Goal: Information Seeking & Learning: Learn about a topic

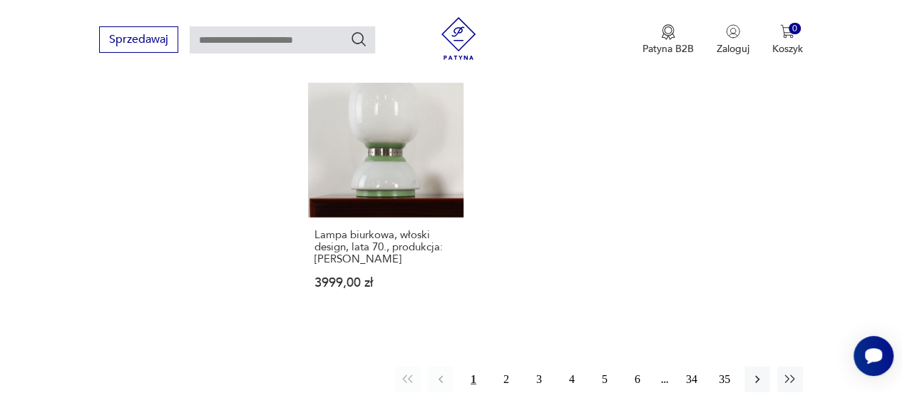
scroll to position [1991, 0]
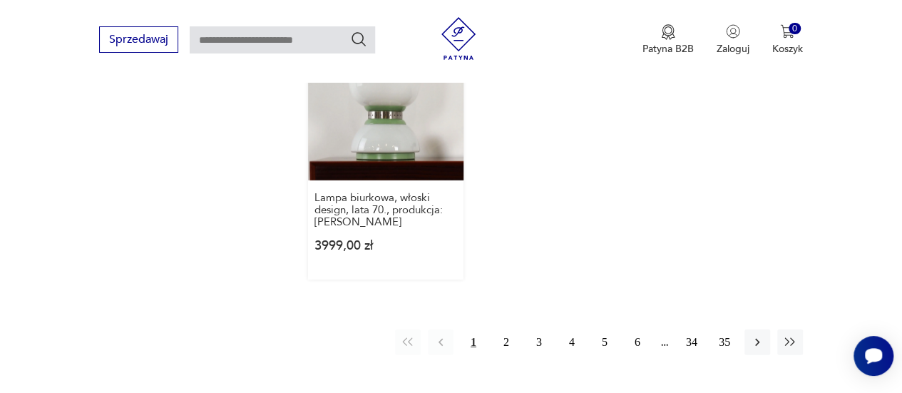
click at [403, 118] on link "Lampa biurkowa, włoski design, lata 70., produkcja: Włochy 3999,00 zł" at bounding box center [385, 153] width 155 height 255
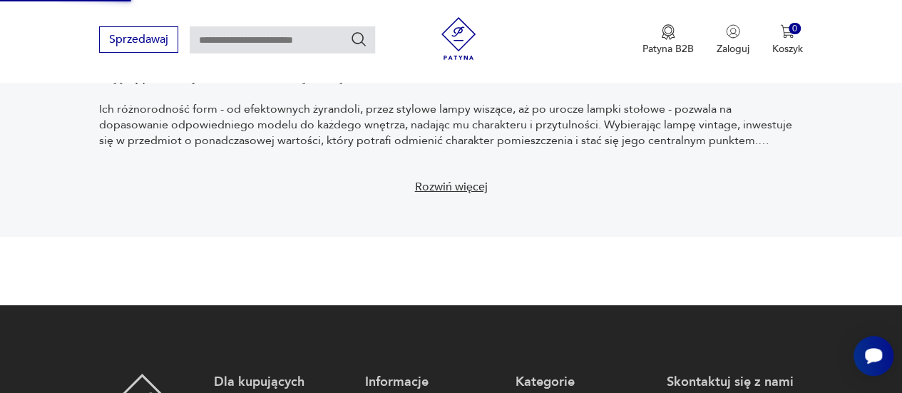
scroll to position [2116, 0]
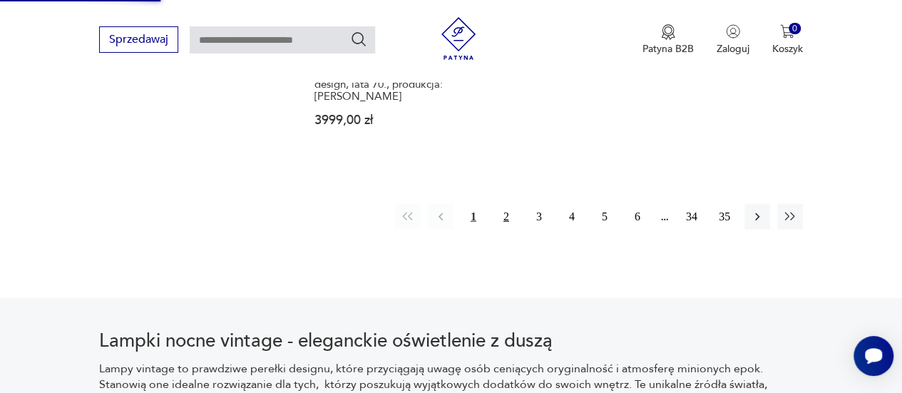
click at [503, 211] on button "2" at bounding box center [506, 217] width 26 height 26
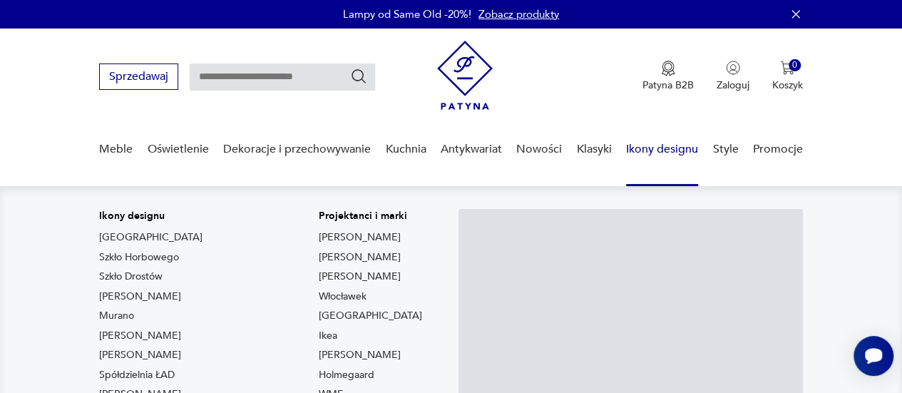
click at [680, 148] on link "Ikony designu" at bounding box center [662, 149] width 72 height 55
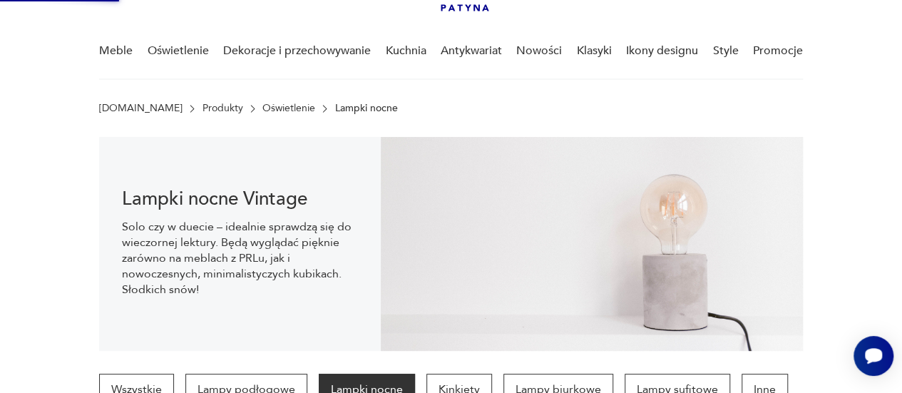
scroll to position [69, 0]
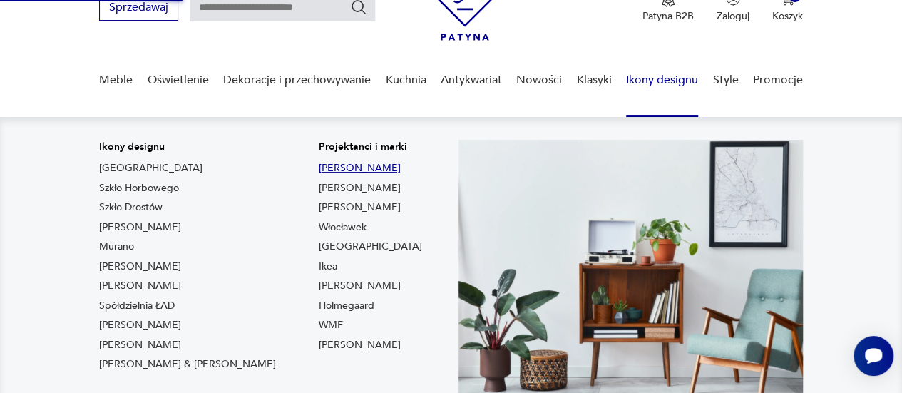
click at [319, 175] on link "[PERSON_NAME]" at bounding box center [360, 168] width 82 height 14
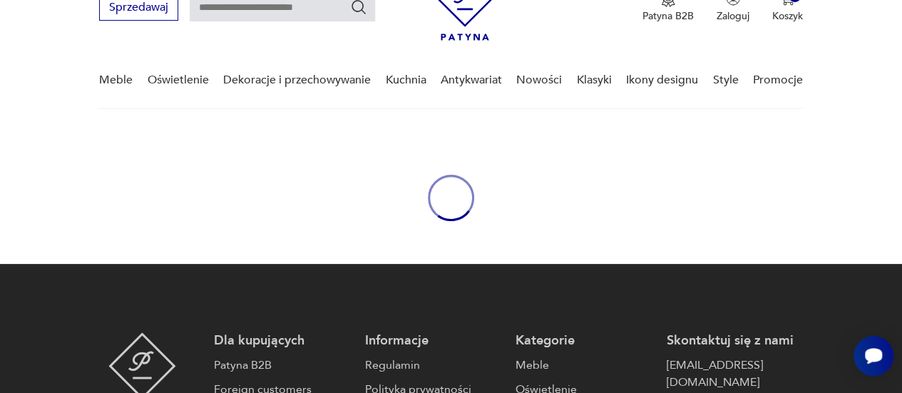
type input "**********"
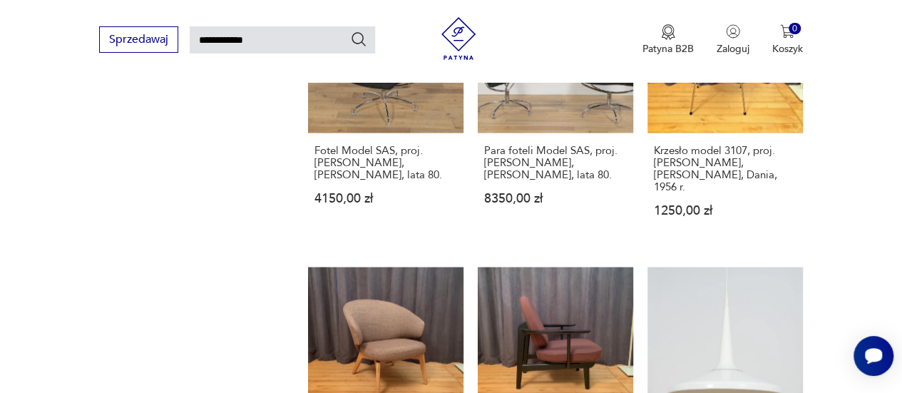
scroll to position [1166, 0]
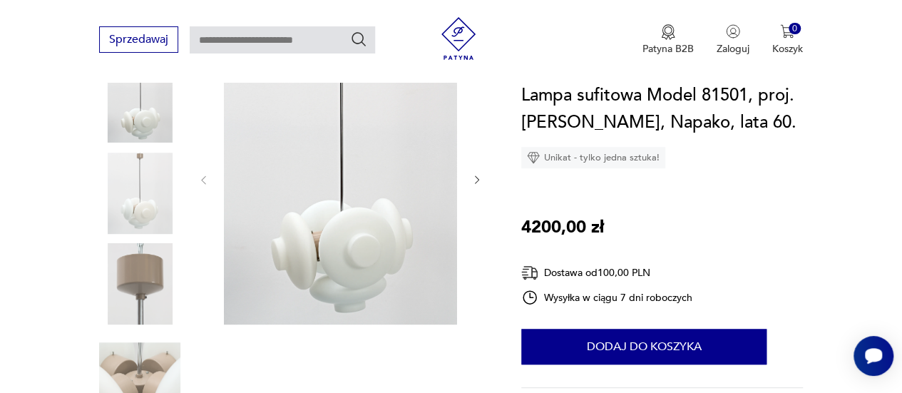
scroll to position [198, 0]
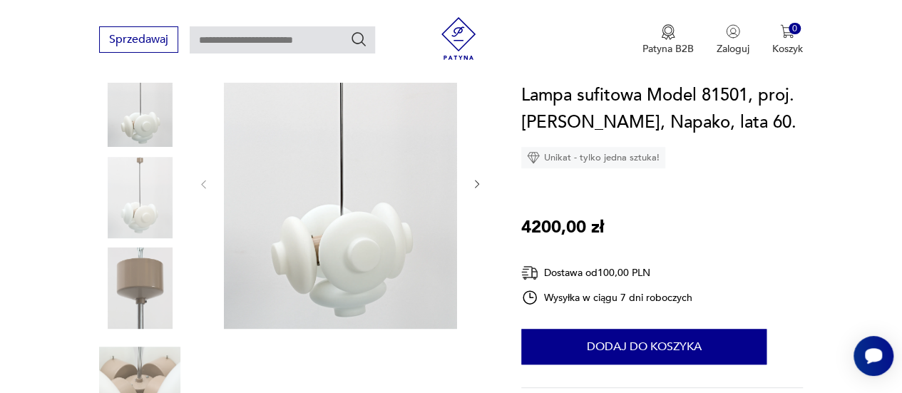
click at [473, 185] on icon "button" at bounding box center [476, 183] width 11 height 11
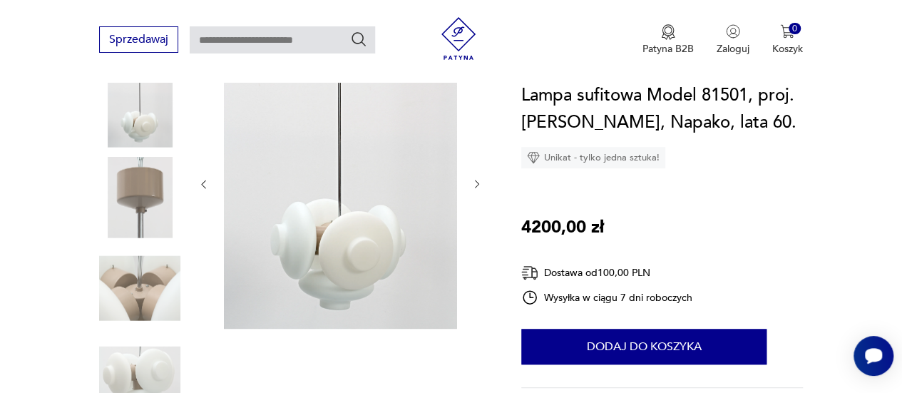
click at [473, 185] on icon "button" at bounding box center [476, 183] width 11 height 11
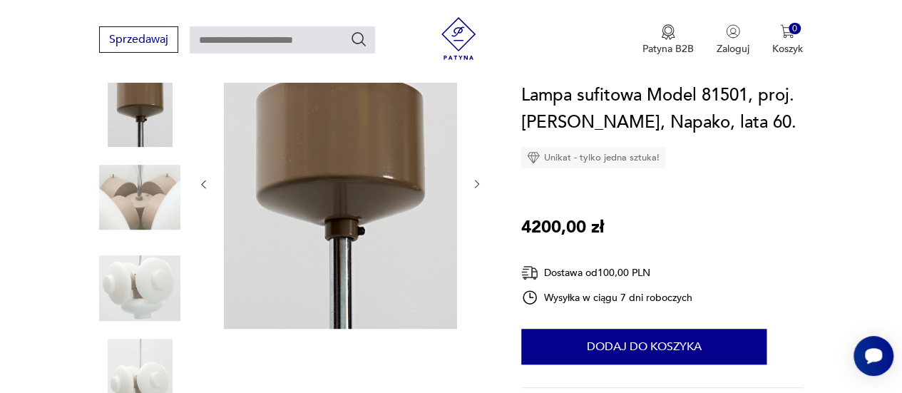
click at [473, 185] on icon "button" at bounding box center [476, 183] width 11 height 11
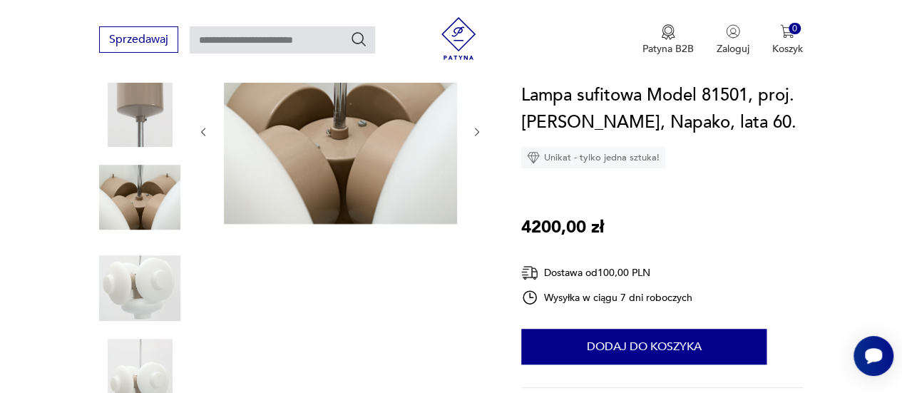
click at [473, 185] on div at bounding box center [339, 132] width 285 height 190
click at [160, 296] on img at bounding box center [139, 287] width 81 height 81
